Goal: Information Seeking & Learning: Learn about a topic

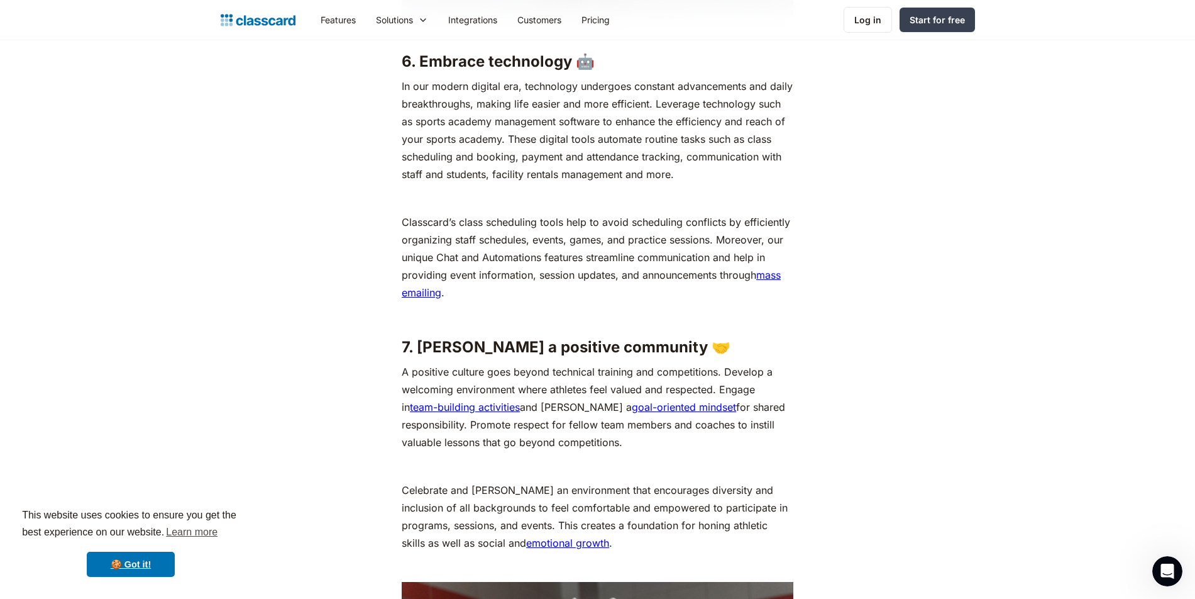
scroll to position [3647, 0]
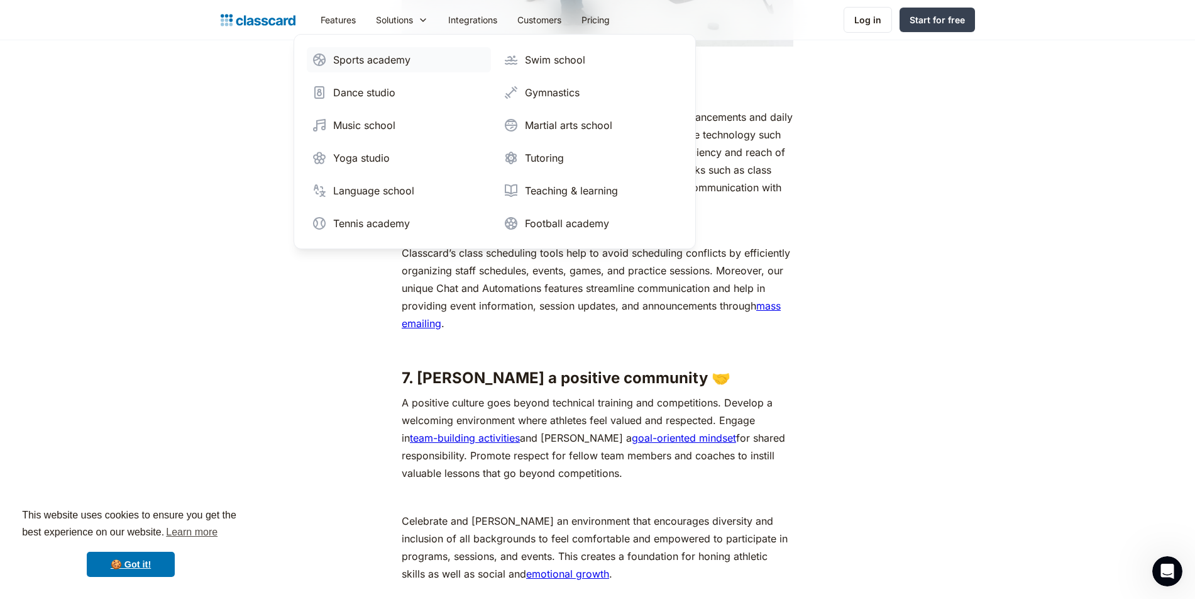
click at [382, 61] on div "Sports academy" at bounding box center [371, 59] width 77 height 15
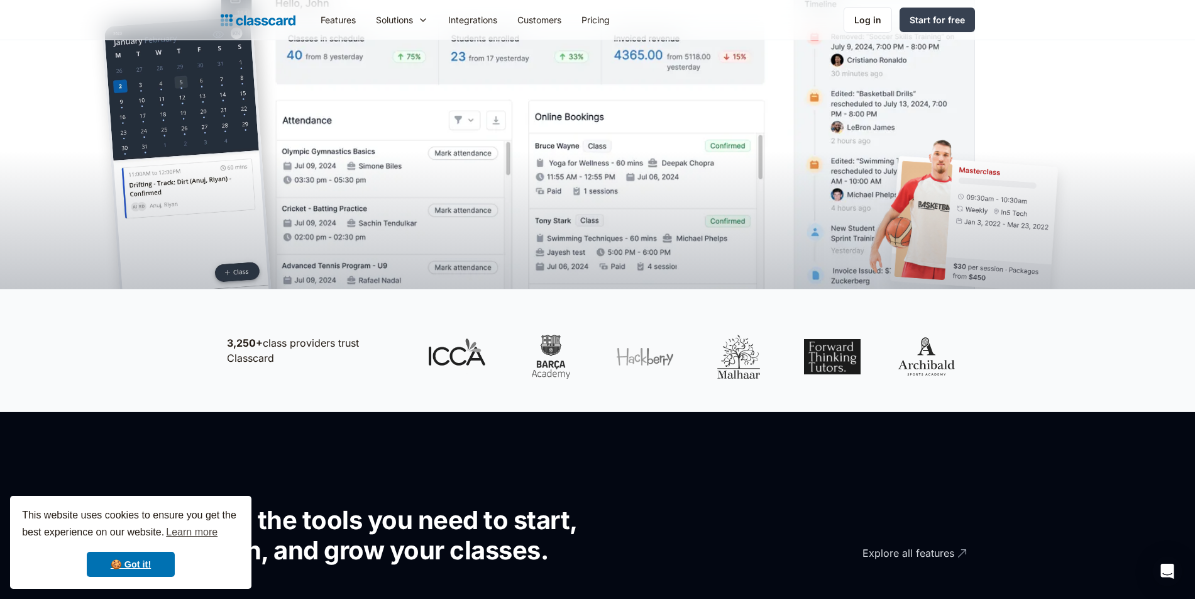
scroll to position [189, 0]
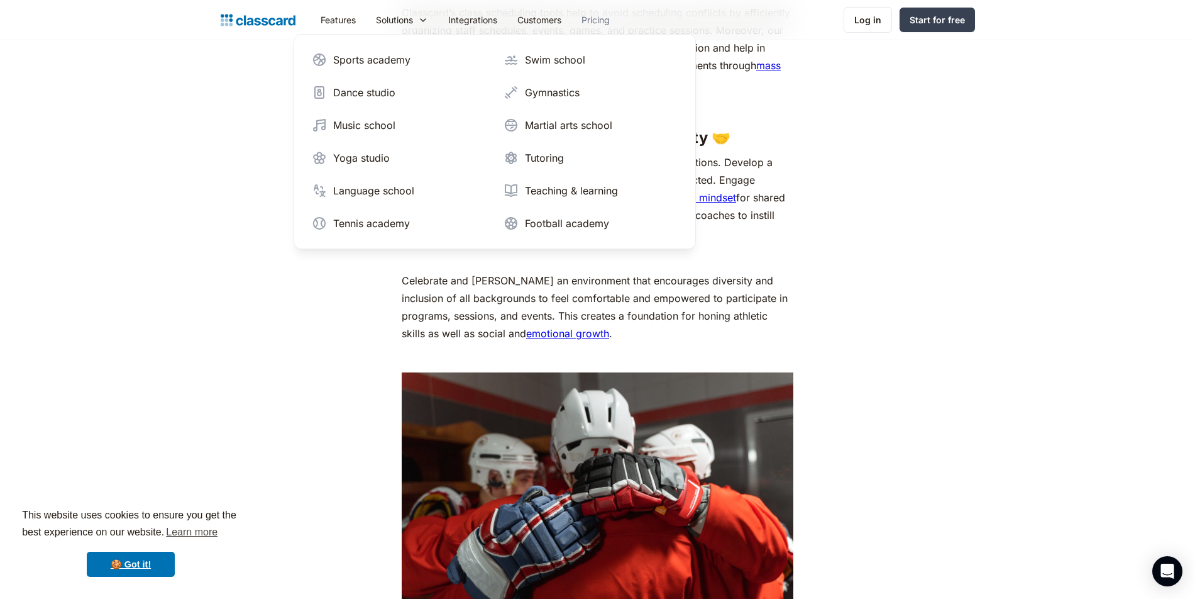
scroll to position [3647, 0]
